Goal: Use online tool/utility: Utilize a website feature to perform a specific function

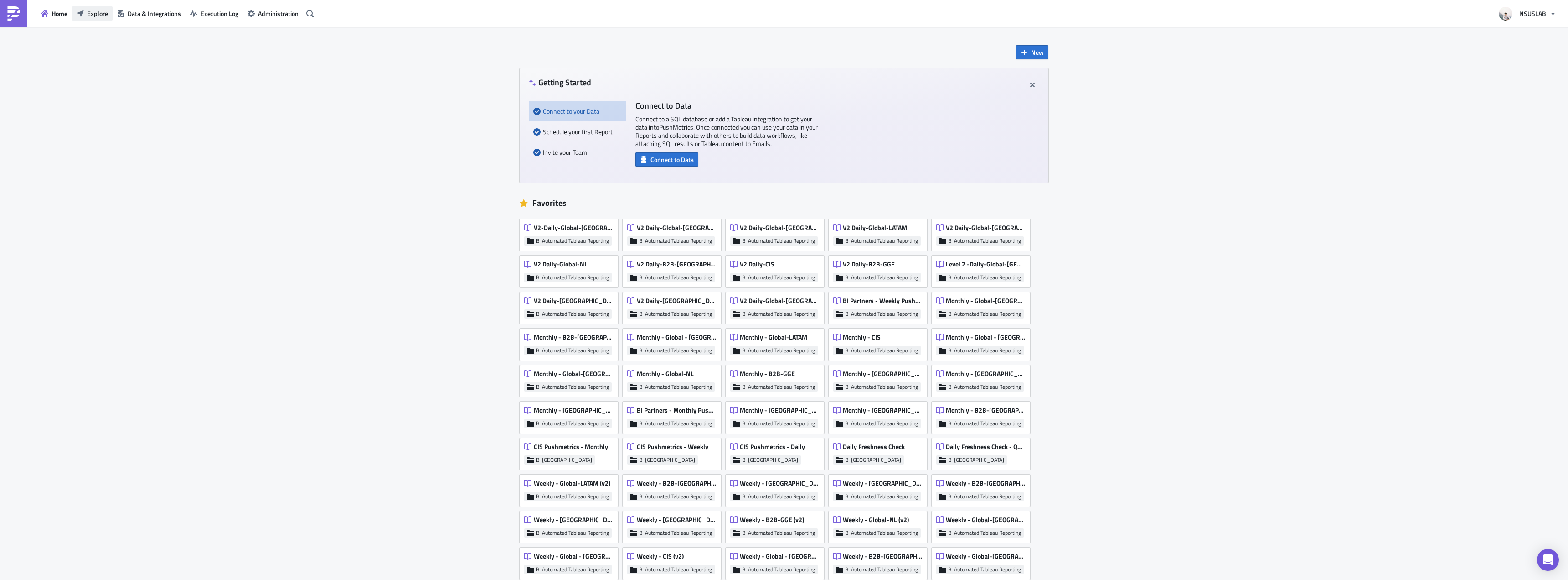
click at [93, 19] on button "Explore" at bounding box center [92, 13] width 41 height 14
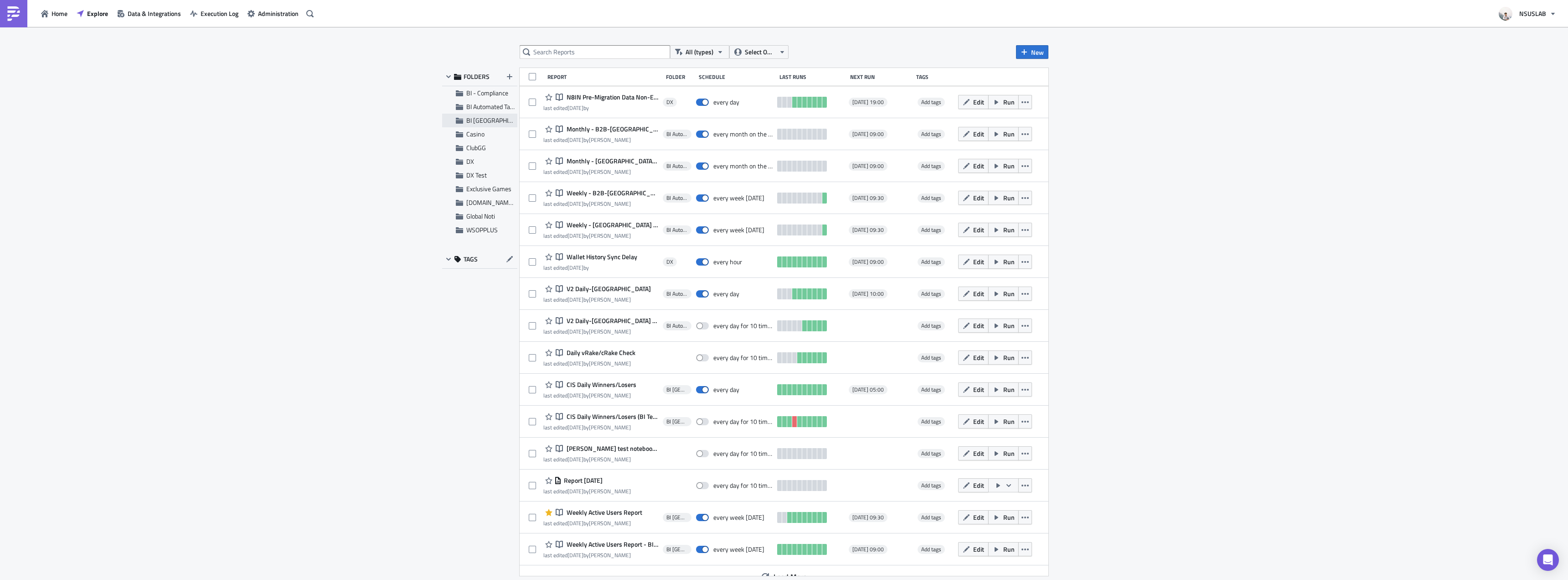
click at [471, 123] on span "BI [GEOGRAPHIC_DATA]" at bounding box center [499, 120] width 66 height 10
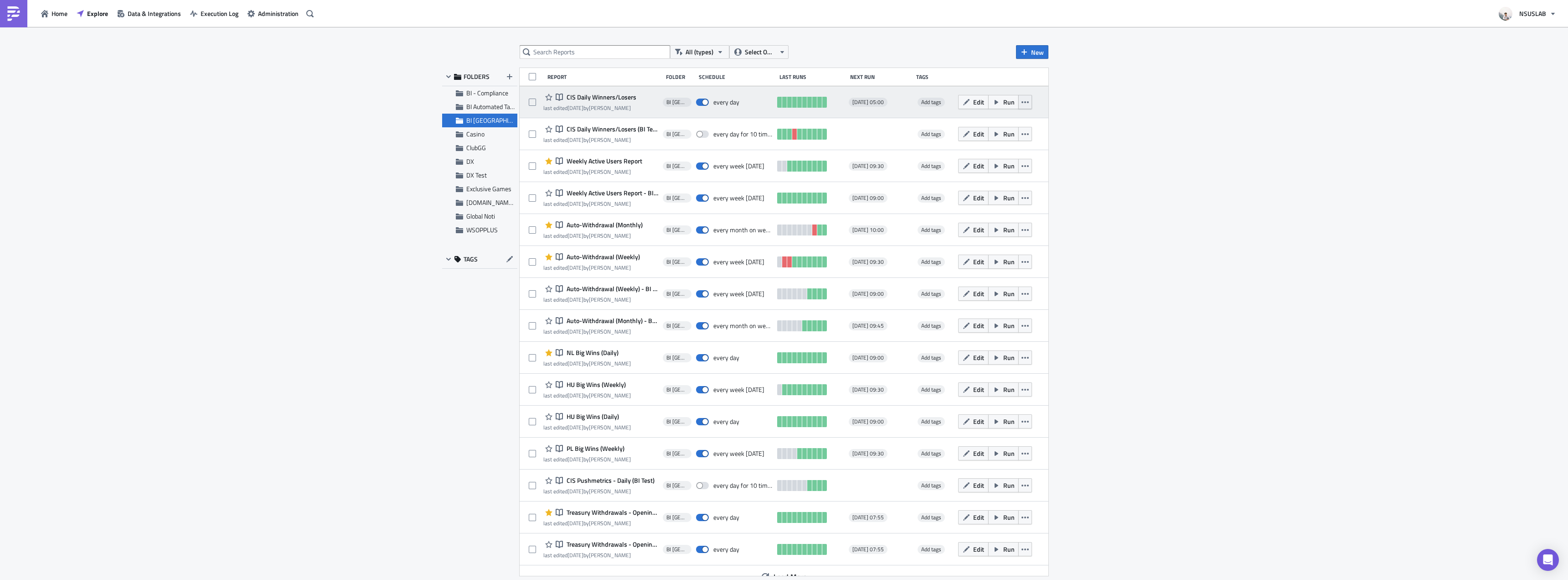
click at [1021, 103] on icon "button" at bounding box center [1025, 102] width 7 height 7
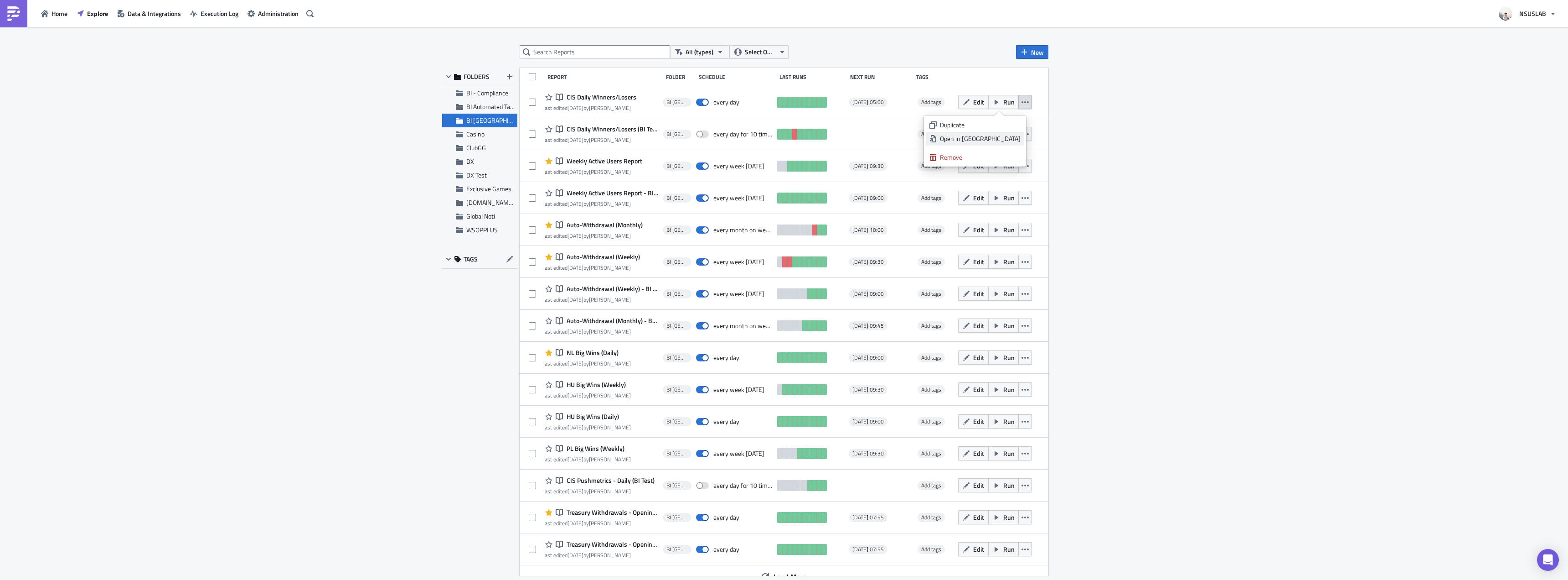
click at [1010, 138] on div "Open in New Tab" at bounding box center [980, 138] width 81 height 10
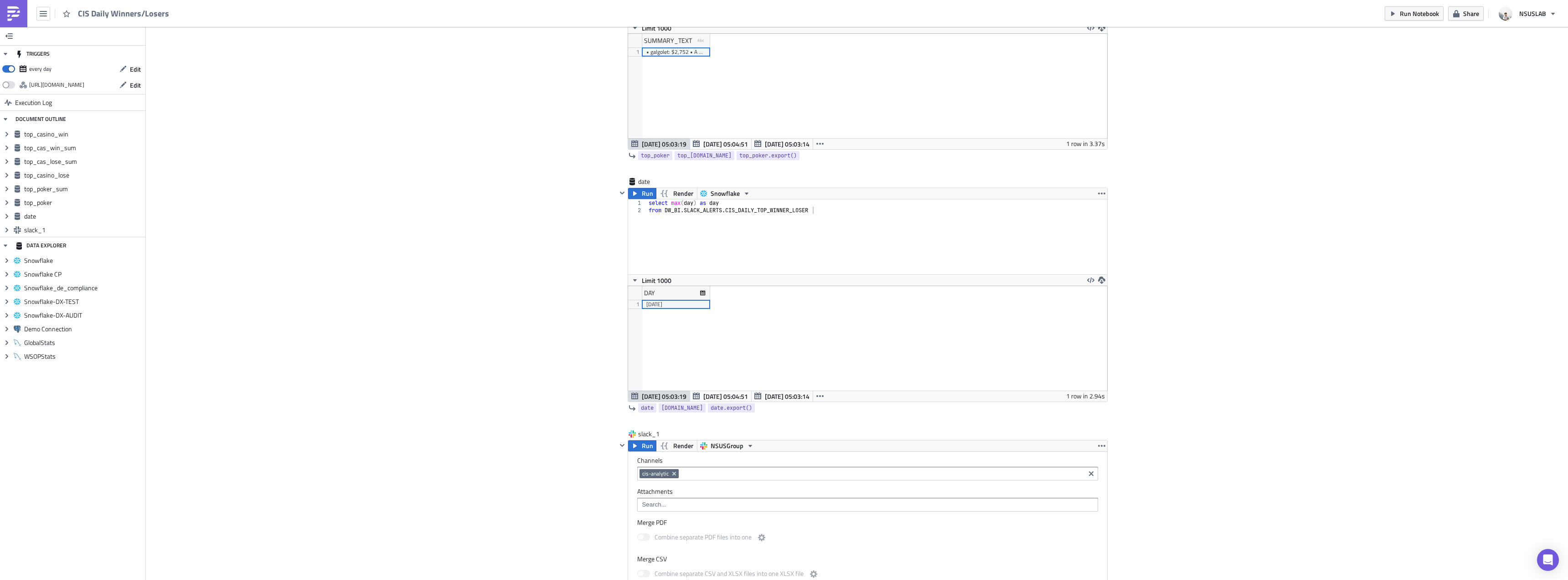
scroll to position [1460, 0]
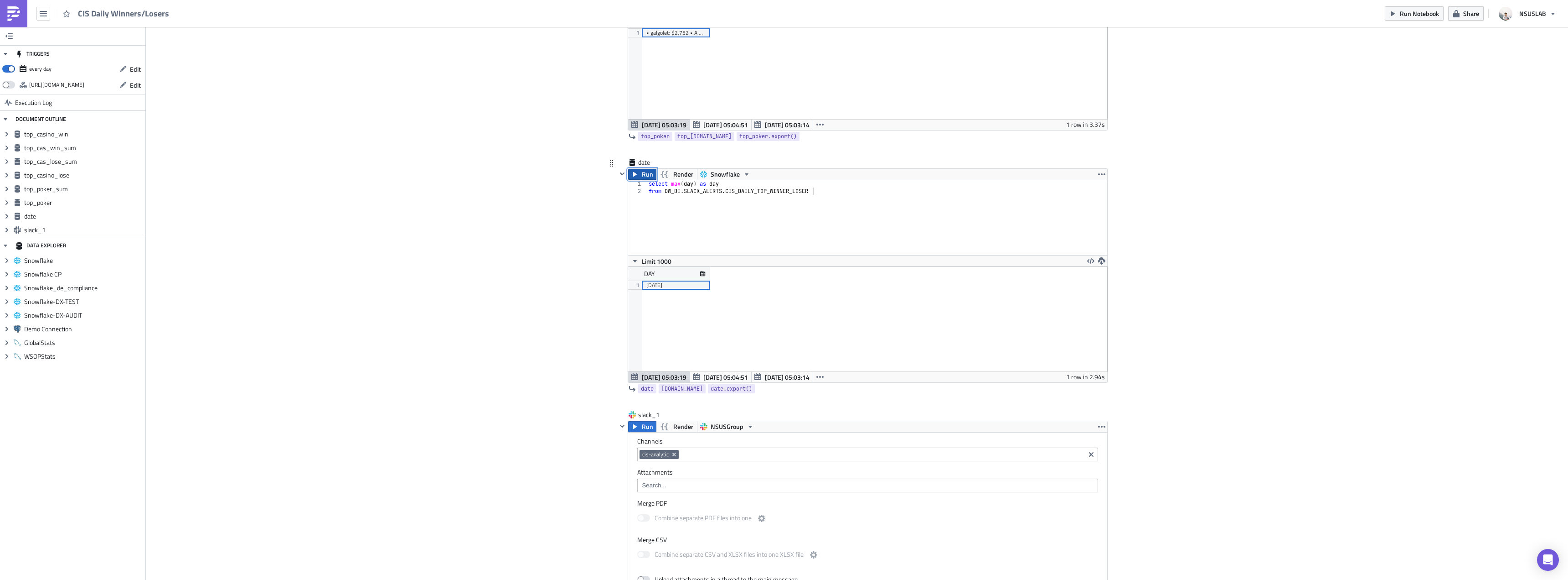
click at [642, 175] on span "Run" at bounding box center [647, 174] width 11 height 11
drag, startPoint x: 262, startPoint y: 96, endPoint x: 194, endPoint y: 15, distance: 105.8
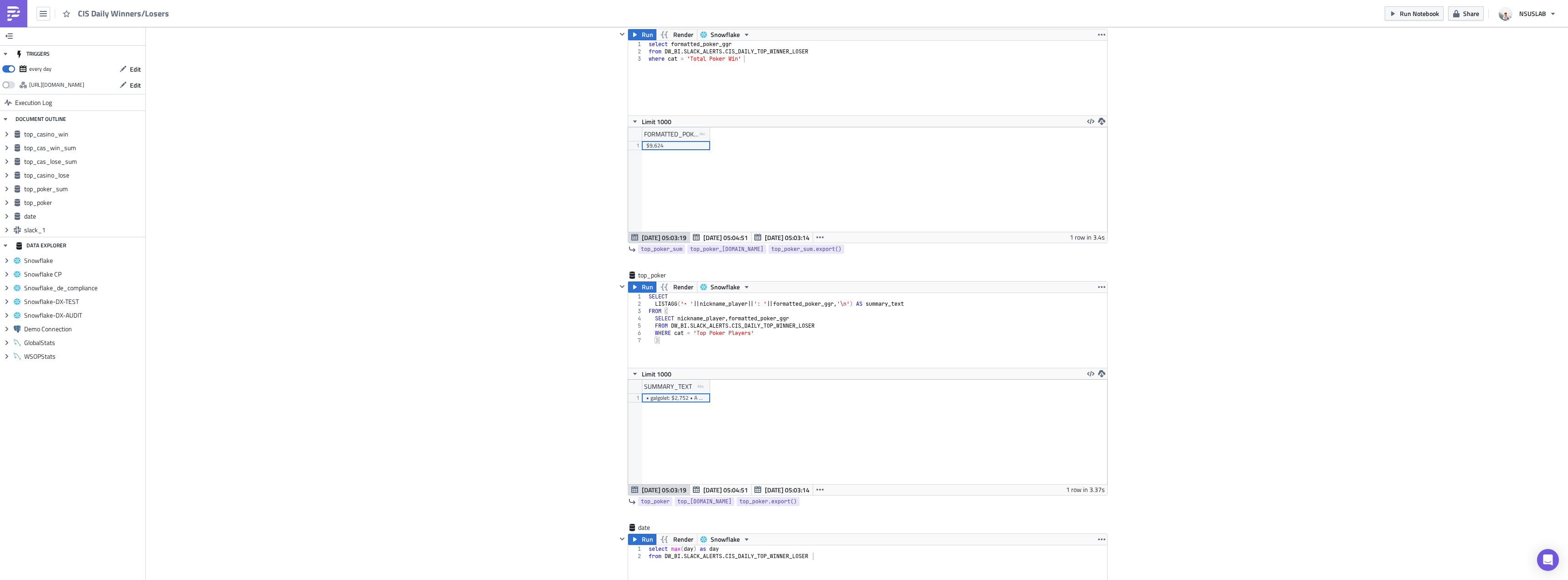
scroll to position [730, 0]
